Goal: Find specific page/section

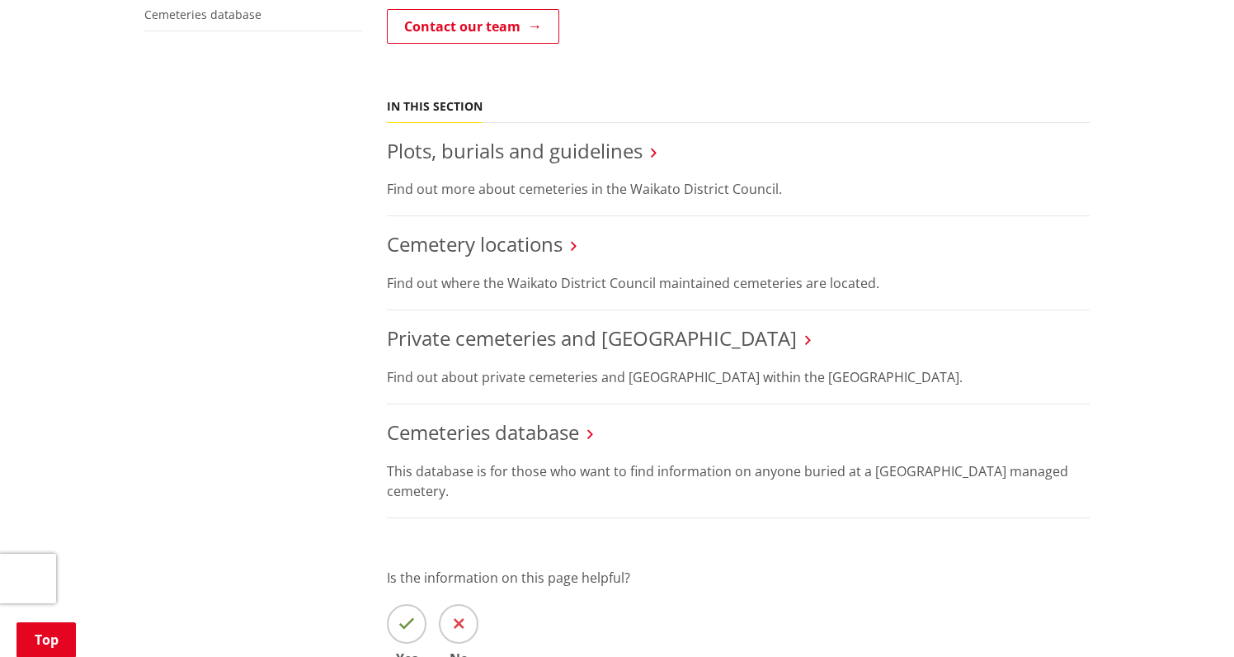
scroll to position [474, 0]
click at [460, 241] on link "Cemetery locations" at bounding box center [475, 242] width 176 height 27
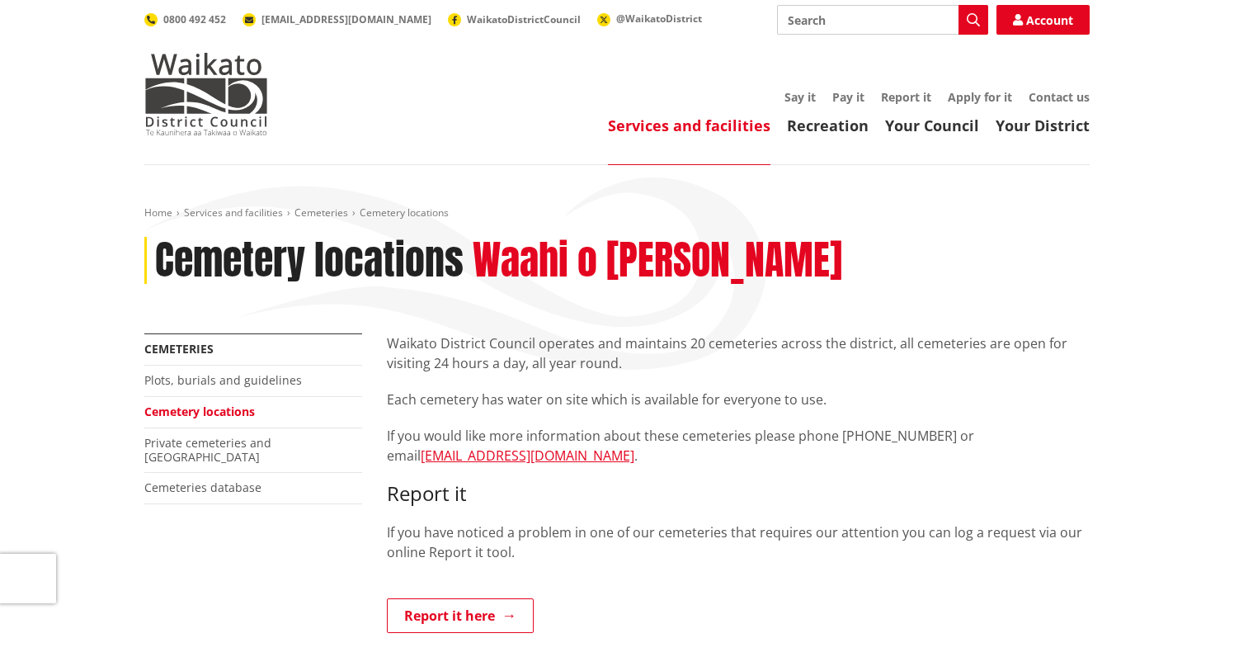
click at [841, 18] on input "Search" at bounding box center [882, 20] width 211 height 30
type input "Kihikihi"
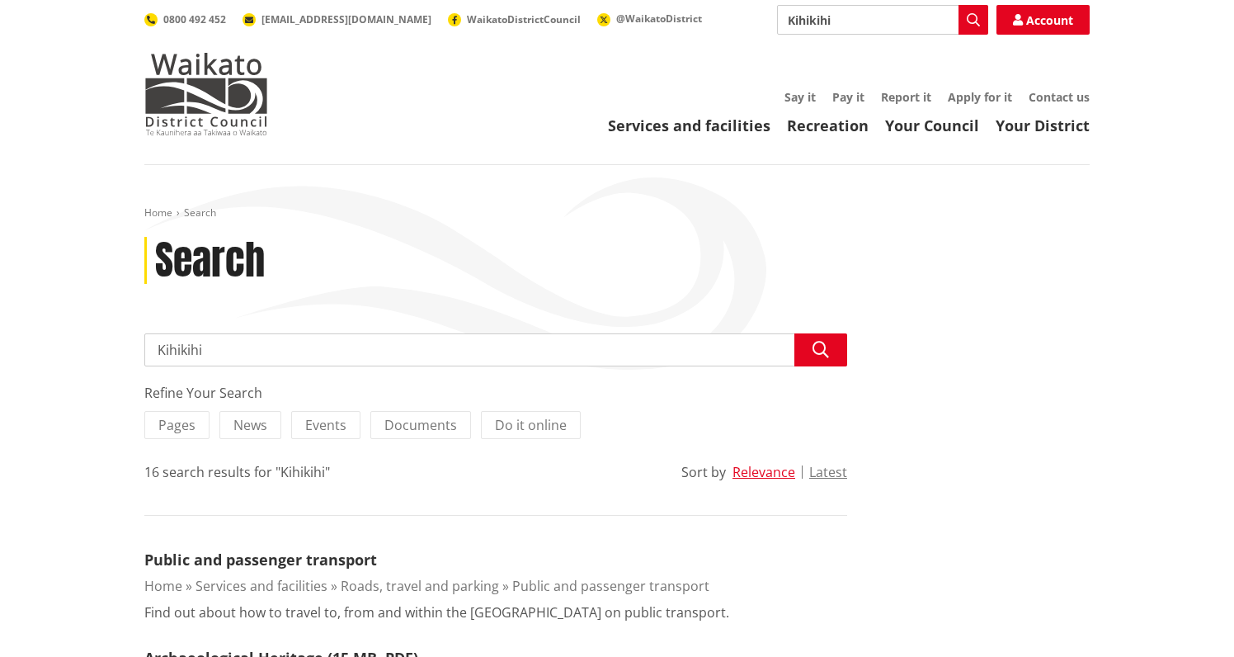
drag, startPoint x: 850, startPoint y: 26, endPoint x: 777, endPoint y: 2, distance: 76.7
click at [777, 2] on header "Toggle search Toggle navigation Services and facilities Recreation Your Council…" at bounding box center [617, 82] width 1234 height 165
